Goal: Navigation & Orientation: Find specific page/section

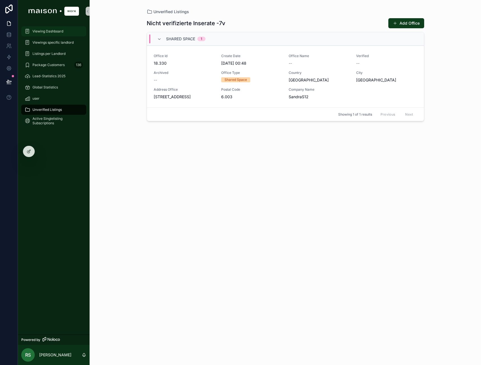
click at [60, 29] on div "Viewing Dashboard" at bounding box center [54, 31] width 58 height 9
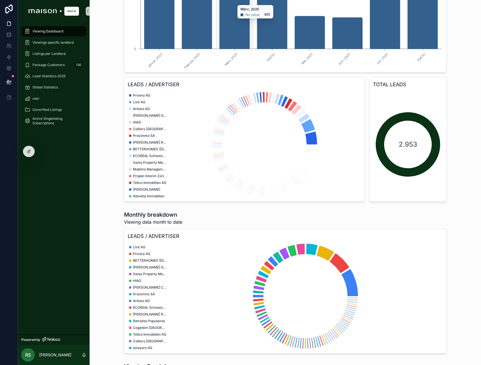
scroll to position [21, 0]
